Goal: Transaction & Acquisition: Subscribe to service/newsletter

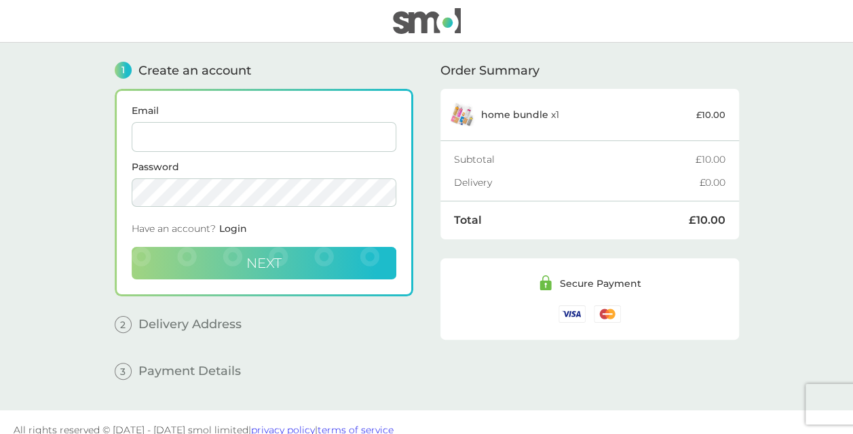
scroll to position [14, 0]
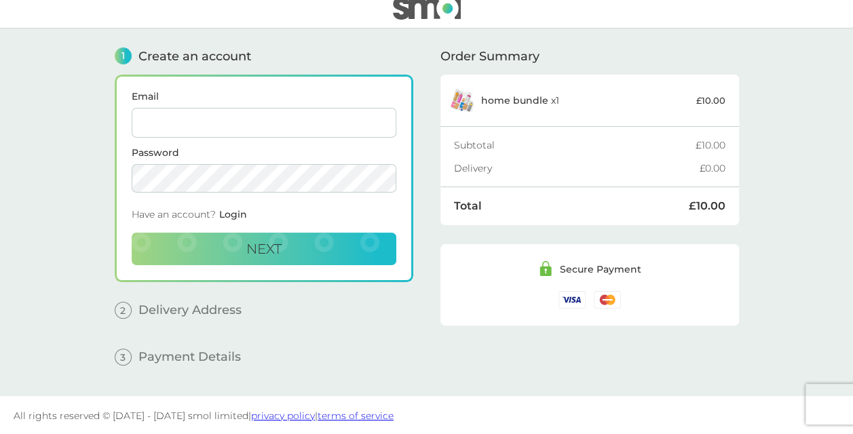
click at [197, 125] on input "Email" at bounding box center [264, 123] width 265 height 30
type input "sarahgautrey@hotmail.com"
click at [252, 258] on button "Next" at bounding box center [264, 249] width 265 height 33
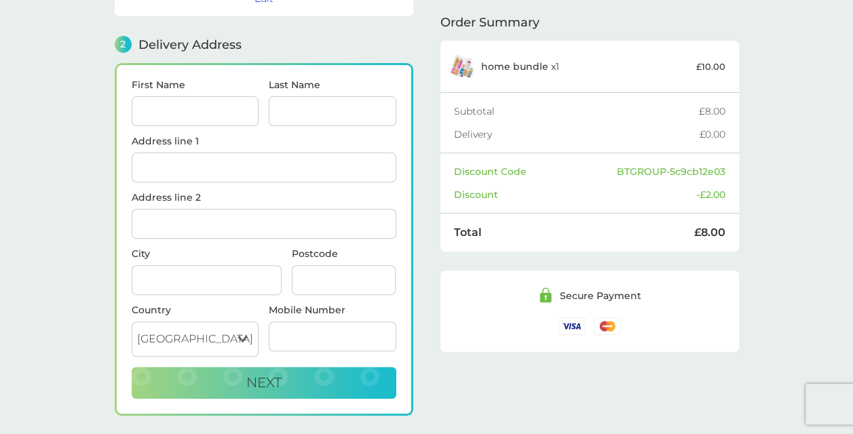
scroll to position [0, 0]
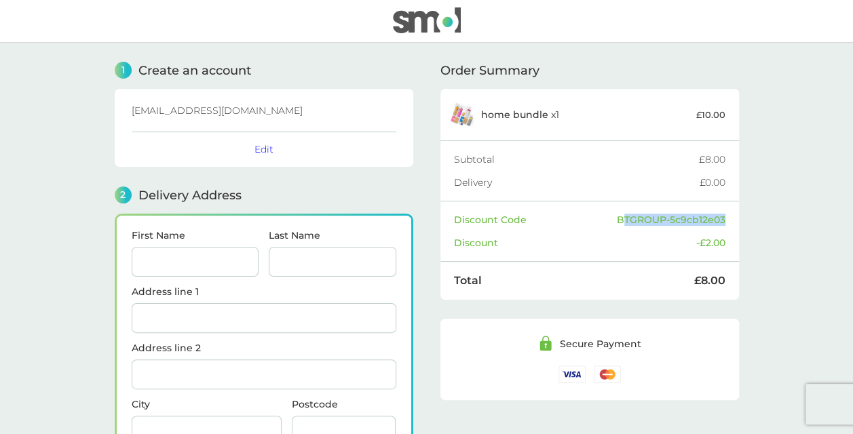
drag, startPoint x: 622, startPoint y: 217, endPoint x: 723, endPoint y: 214, distance: 101.1
click at [723, 215] on div "BTGROUP-5c9cb12e03" at bounding box center [671, 219] width 109 height 9
click at [726, 218] on div "Discount Code BTGROUP-5c9cb12e03 Discount -£2.00" at bounding box center [589, 232] width 299 height 60
drag, startPoint x: 726, startPoint y: 218, endPoint x: 640, endPoint y: 222, distance: 85.6
click at [640, 222] on div "Discount Code BTGROUP-5c9cb12e03 Discount -£2.00" at bounding box center [589, 232] width 299 height 60
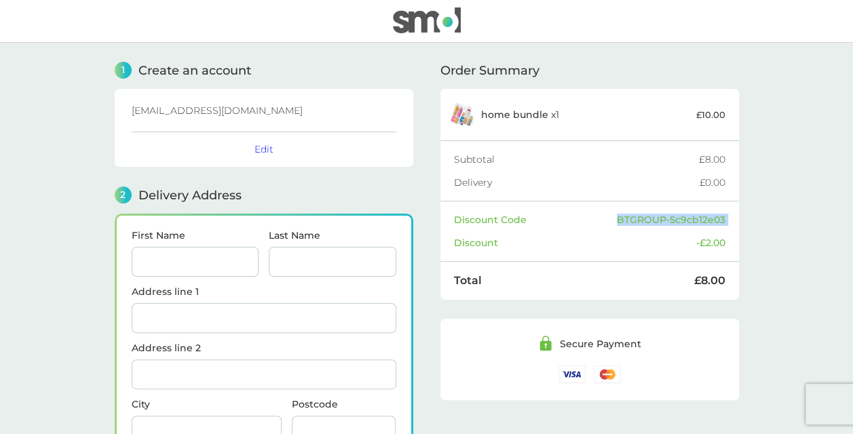
click at [428, 18] on img at bounding box center [427, 20] width 68 height 26
click at [397, 197] on div "2 Delivery Address" at bounding box center [264, 195] width 299 height 17
click at [183, 247] on input "First Name" at bounding box center [196, 262] width 128 height 30
type input "[PERSON_NAME]"
type input "Gautrey"
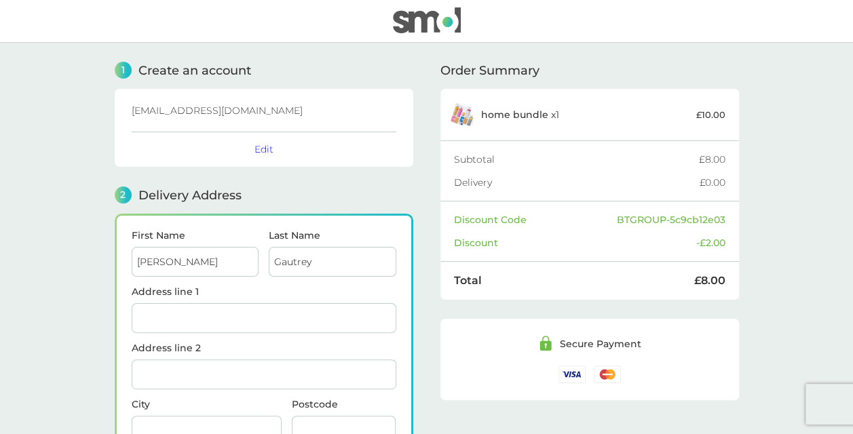
type input "[STREET_ADDRESS]"
type input "[GEOGRAPHIC_DATA]"
type input "BS3 4LD"
type input "07411982121"
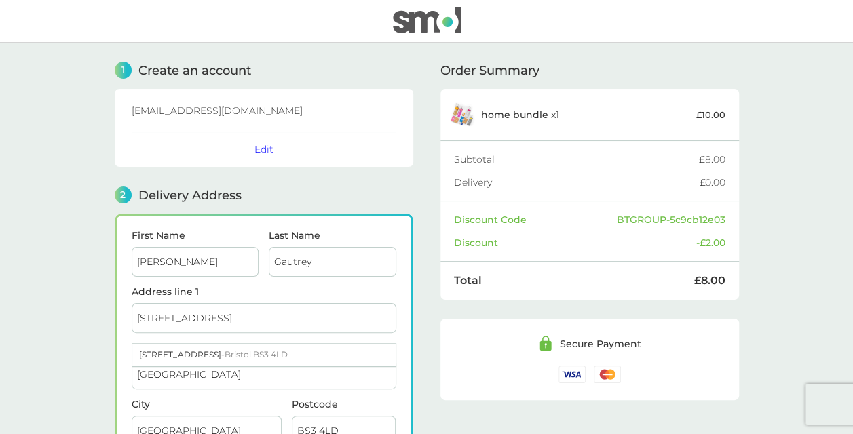
scroll to position [180, 0]
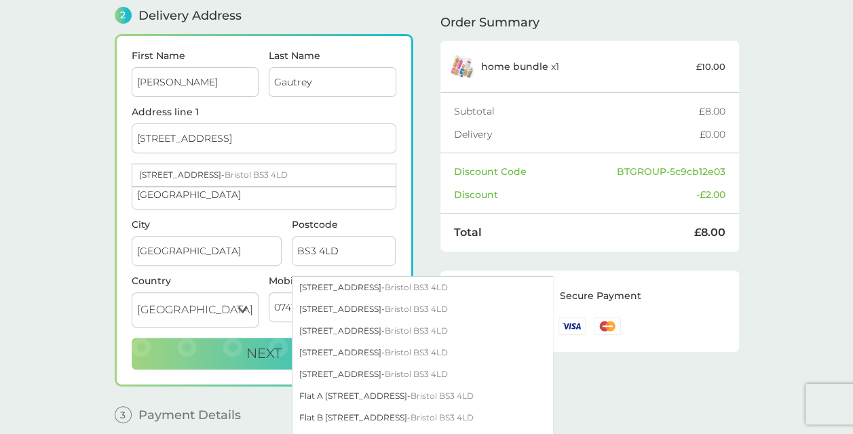
click at [104, 300] on div "1 Create an account sarahgautrey@hotmail.com Edit 2 Delivery Address First Name…" at bounding box center [426, 158] width 651 height 591
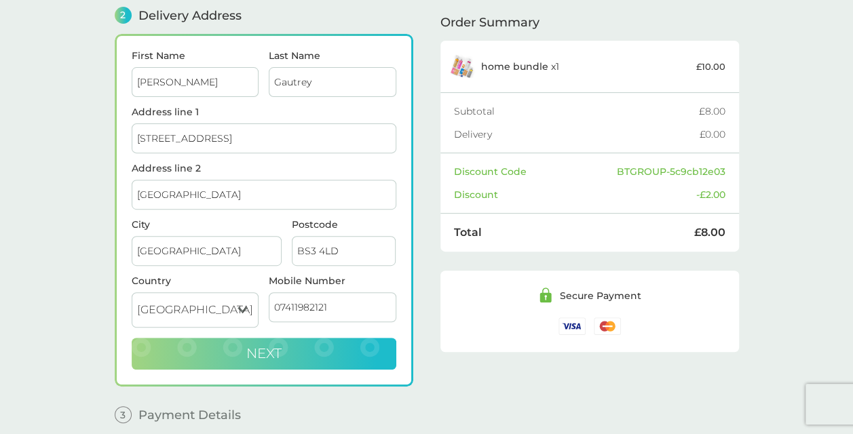
click at [272, 360] on button "Next" at bounding box center [264, 354] width 265 height 33
checkbox input "true"
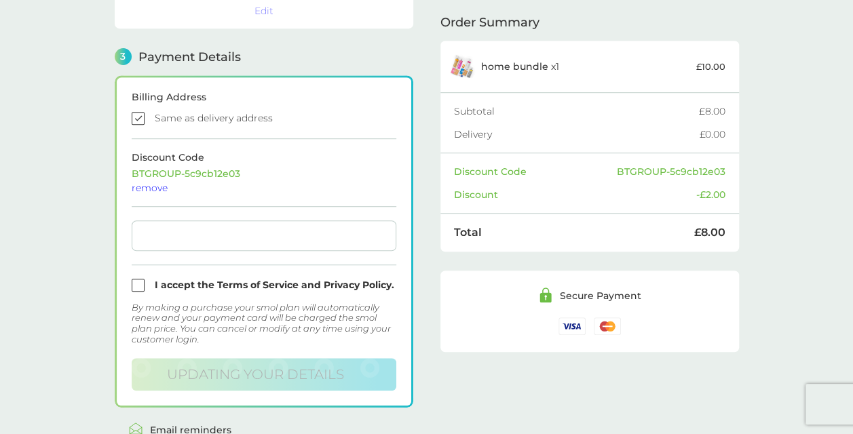
scroll to position [385, 0]
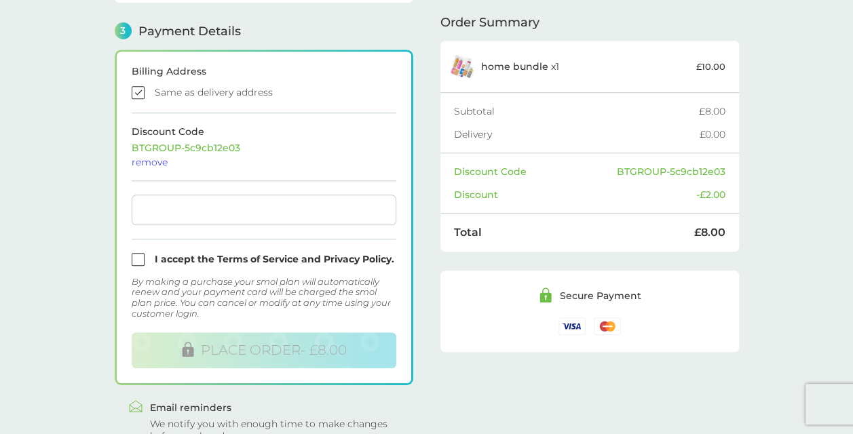
click at [139, 253] on input "checkbox" at bounding box center [264, 259] width 265 height 13
checkbox input "true"
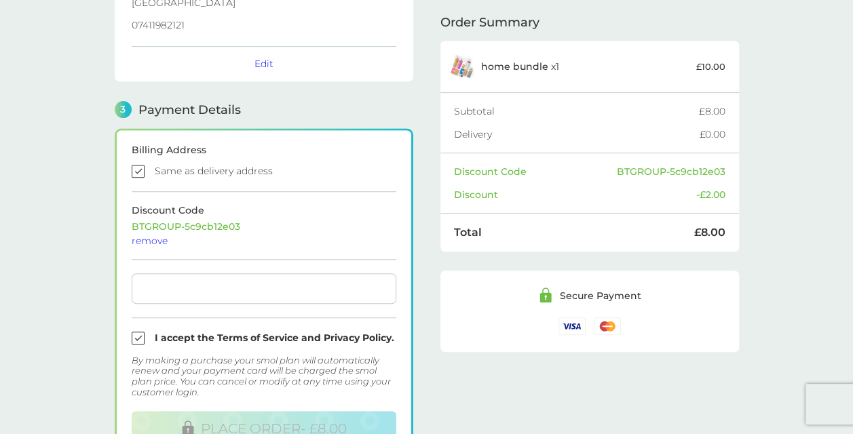
scroll to position [451, 0]
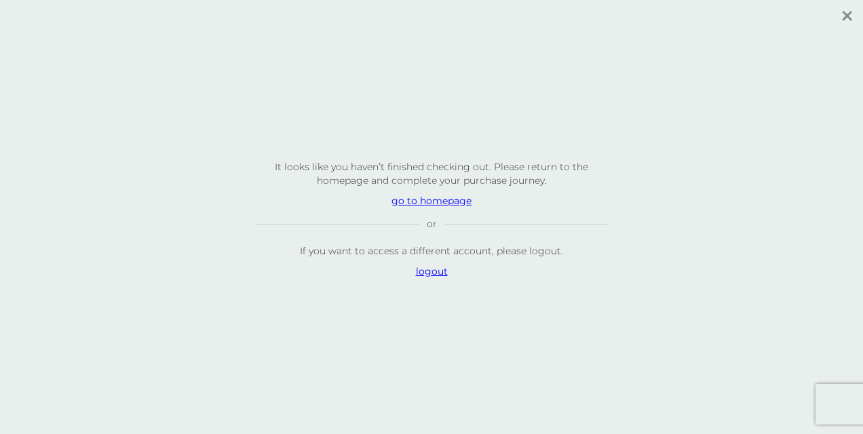
click at [416, 205] on p "go to homepage" at bounding box center [431, 201] width 353 height 14
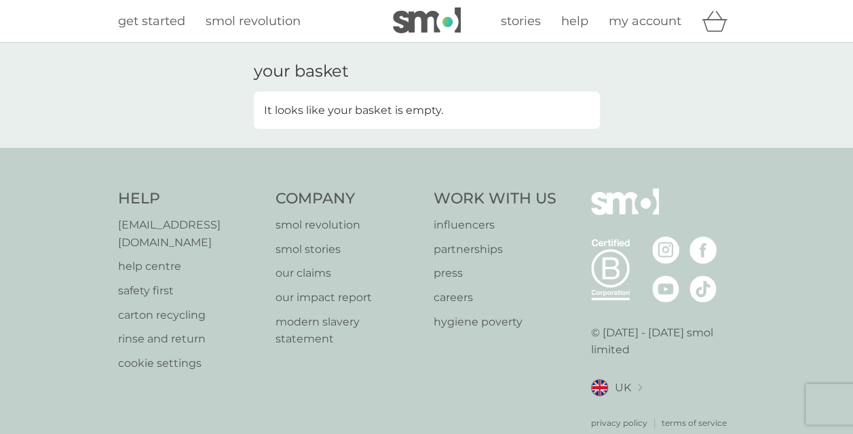
click at [413, 27] on img at bounding box center [427, 20] width 68 height 26
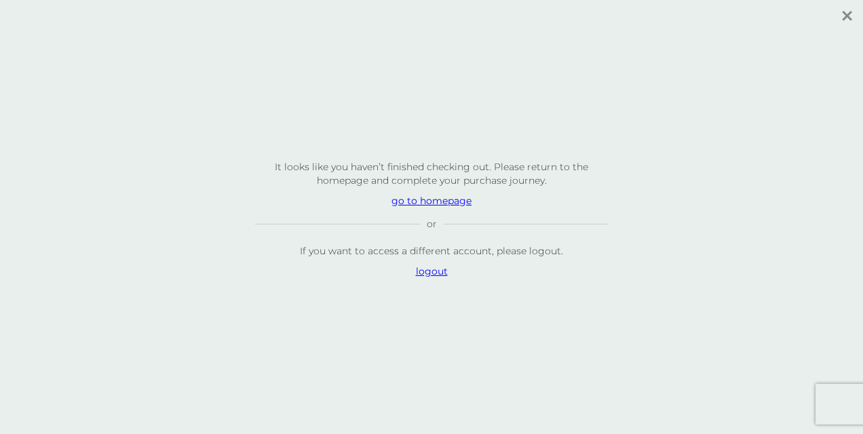
click at [415, 198] on p "go to homepage" at bounding box center [431, 201] width 353 height 14
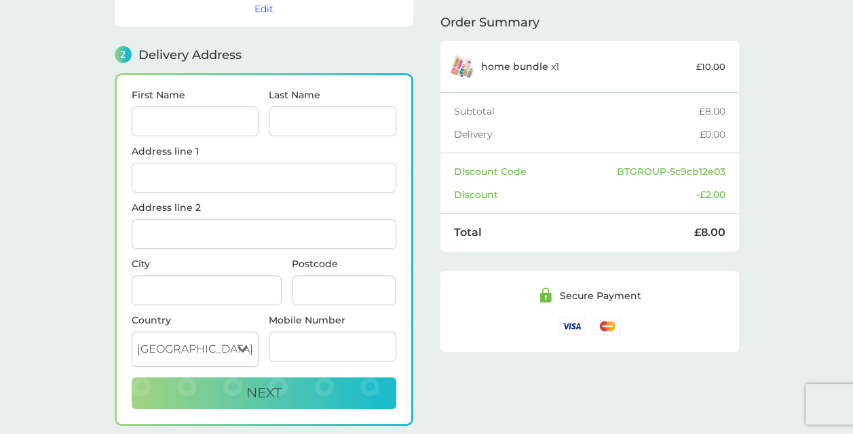
scroll to position [166, 0]
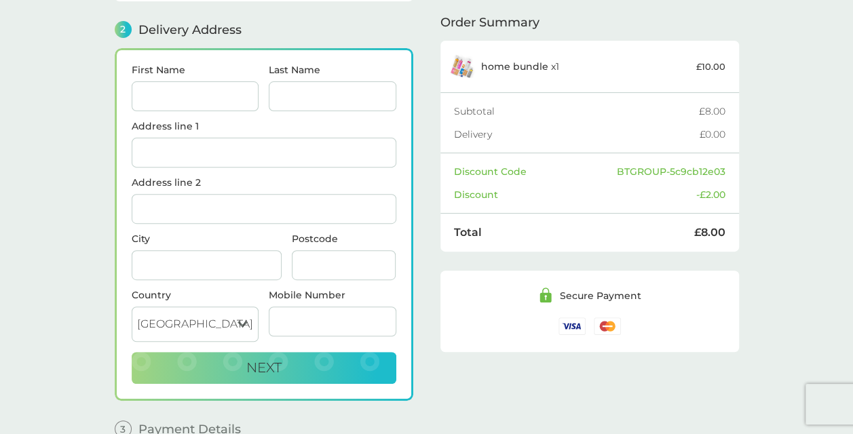
click at [179, 90] on input "First Name" at bounding box center [196, 96] width 128 height 30
type input "[PERSON_NAME]"
type input "Gautrey"
type input "[STREET_ADDRESS]"
type input "[GEOGRAPHIC_DATA]"
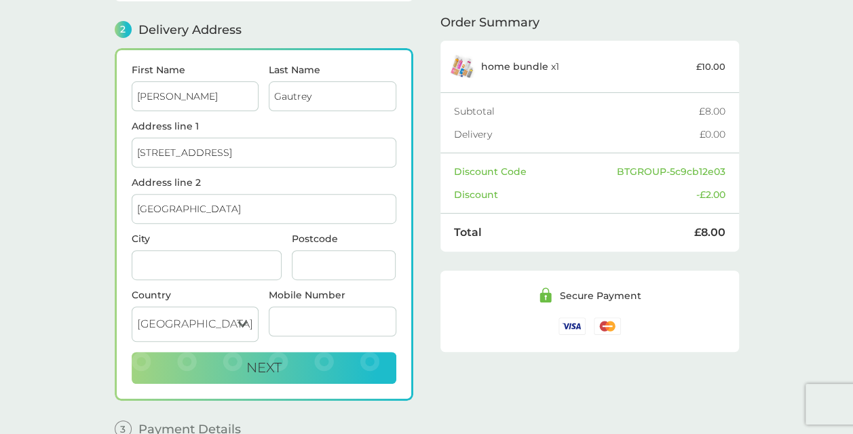
type input "[GEOGRAPHIC_DATA]"
type input "BS3 4LD"
type input "07411982121"
click at [103, 179] on div "1 Create an account [EMAIL_ADDRESS][DOMAIN_NAME] Edit 2 Delivery Address First …" at bounding box center [426, 172] width 651 height 591
click at [309, 367] on button "Next" at bounding box center [264, 368] width 265 height 33
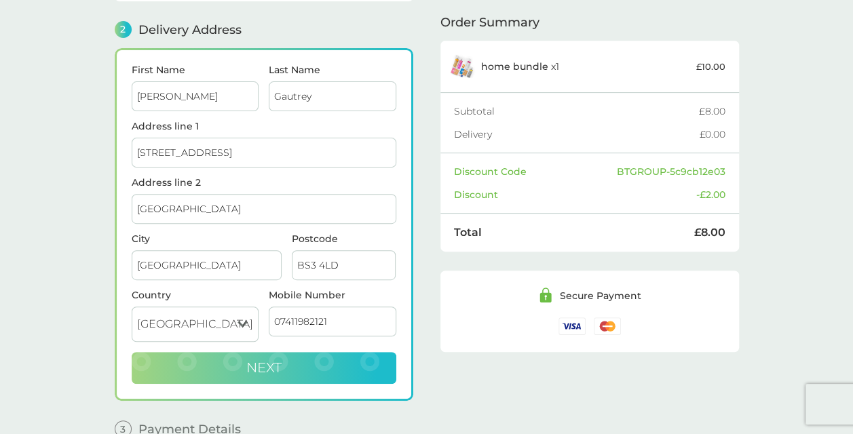
checkbox input "true"
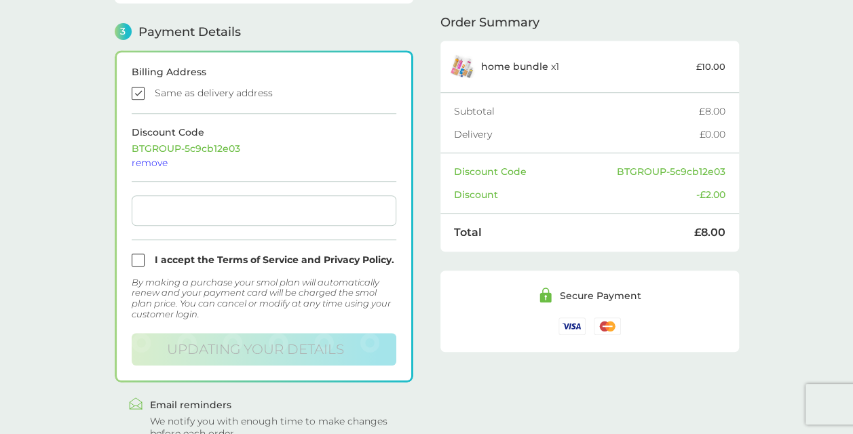
scroll to position [385, 0]
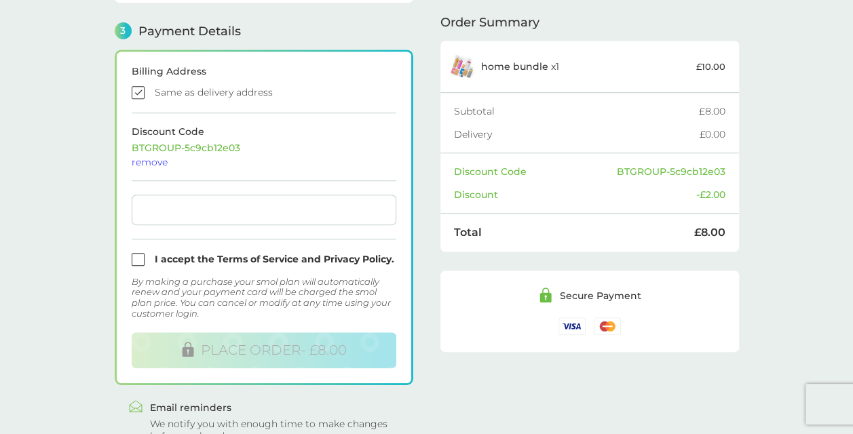
click at [136, 254] on input "checkbox" at bounding box center [264, 259] width 265 height 13
checkbox input "true"
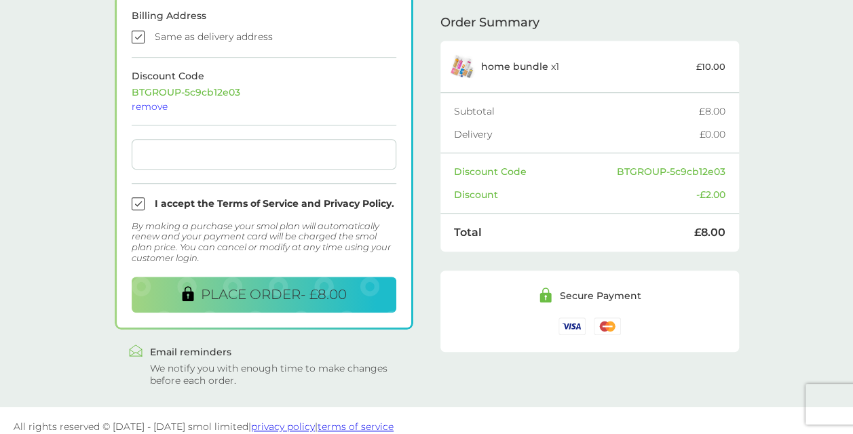
scroll to position [446, 0]
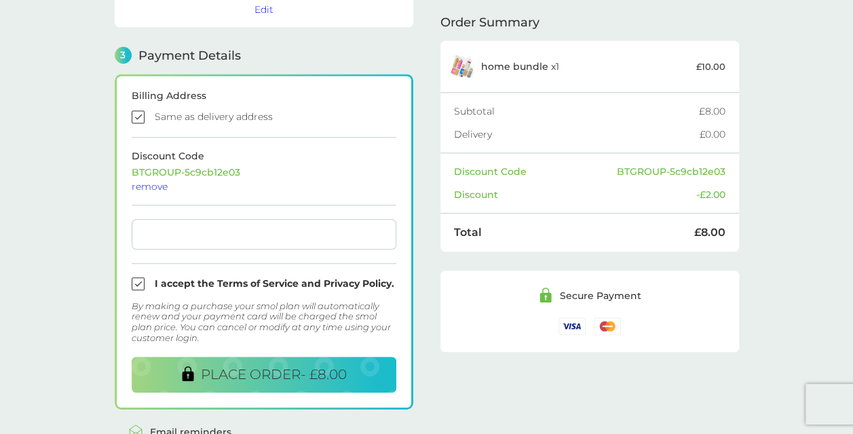
scroll to position [360, 0]
